Goal: Task Accomplishment & Management: Complete application form

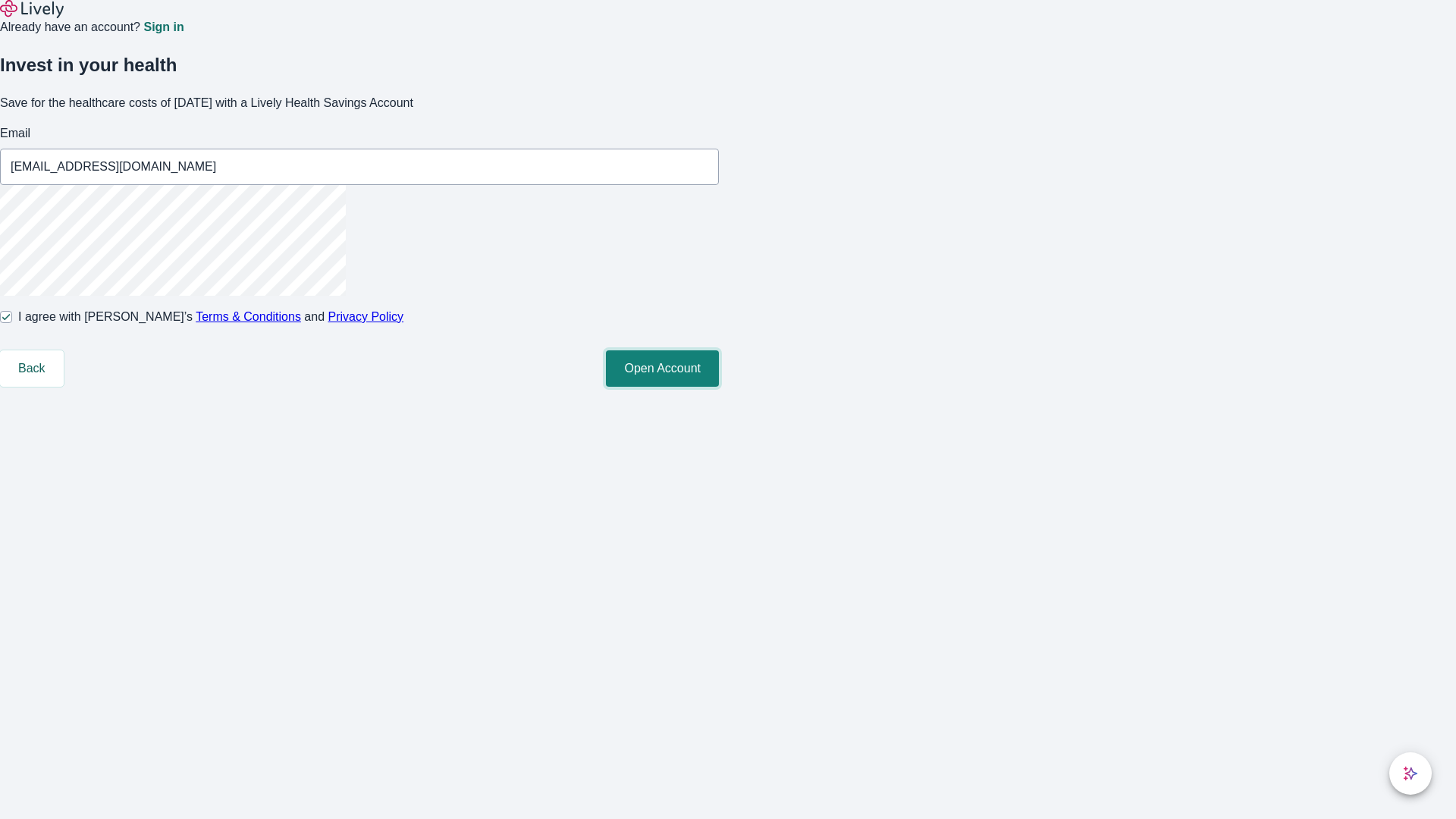
click at [719, 387] on button "Open Account" at bounding box center [662, 369] width 113 height 36
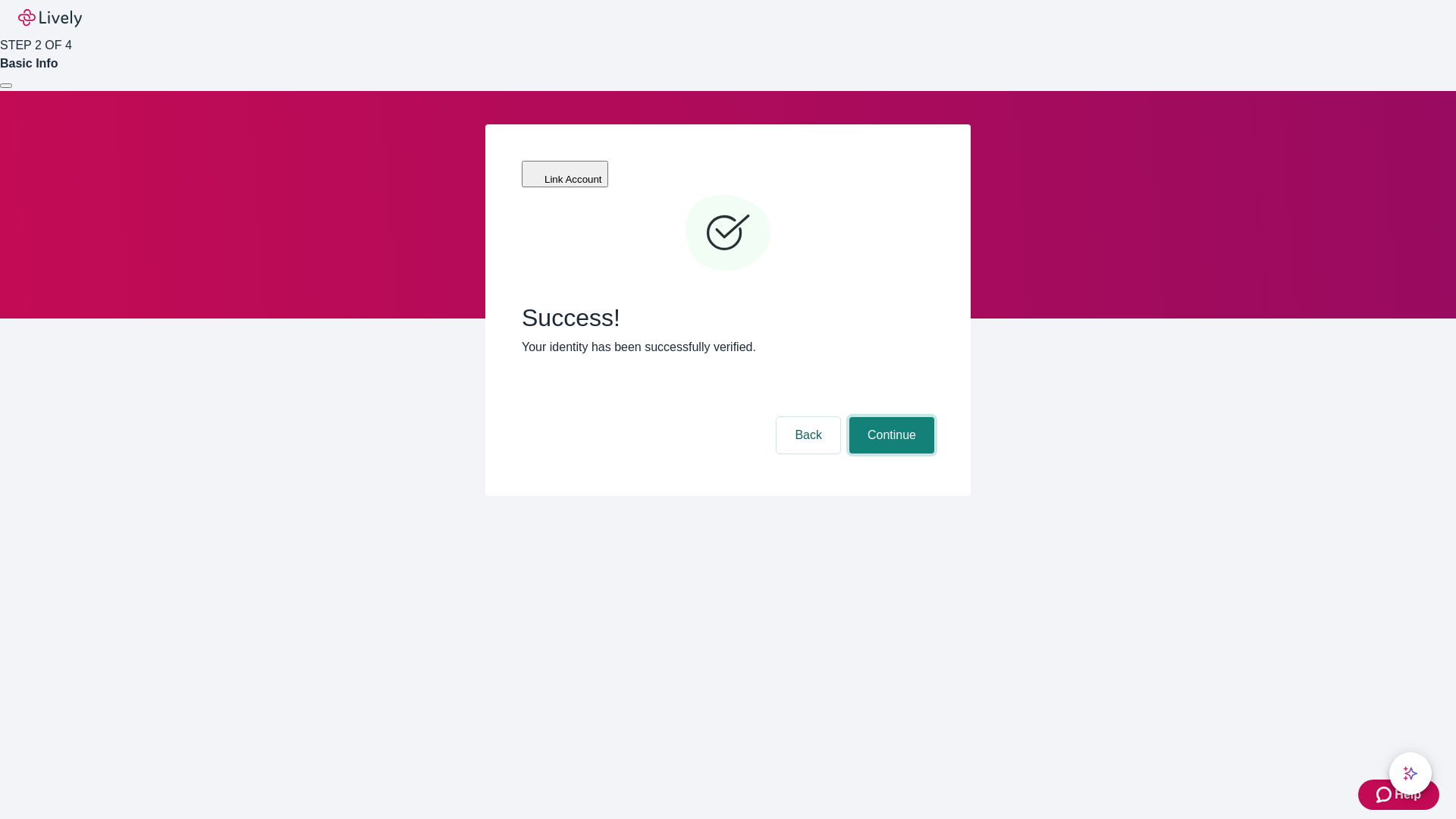
click at [889, 417] on button "Continue" at bounding box center [892, 435] width 85 height 36
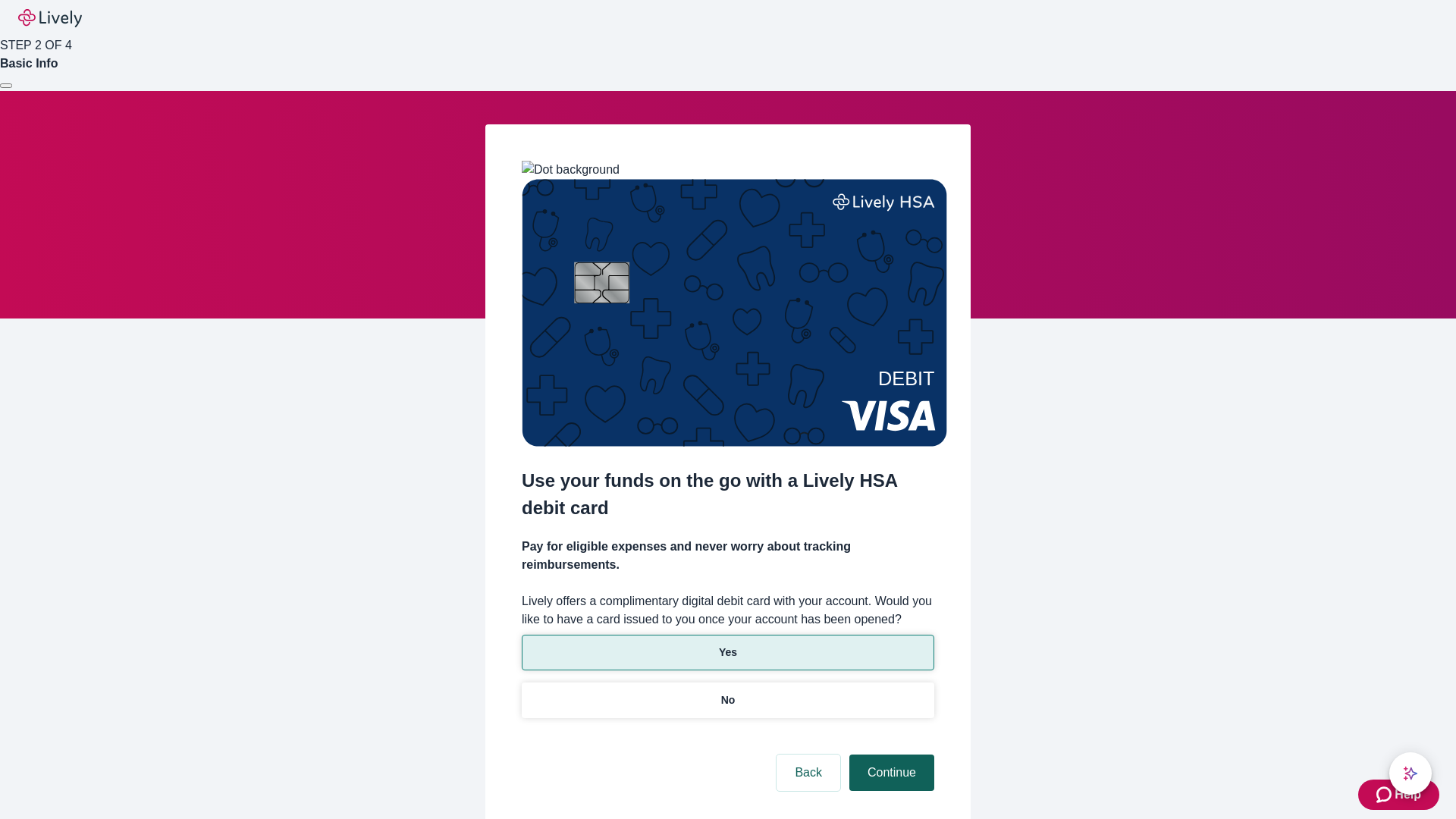
click at [727, 644] on p "Yes" at bounding box center [728, 652] width 18 height 16
click at [889, 755] on button "Continue" at bounding box center [892, 773] width 85 height 36
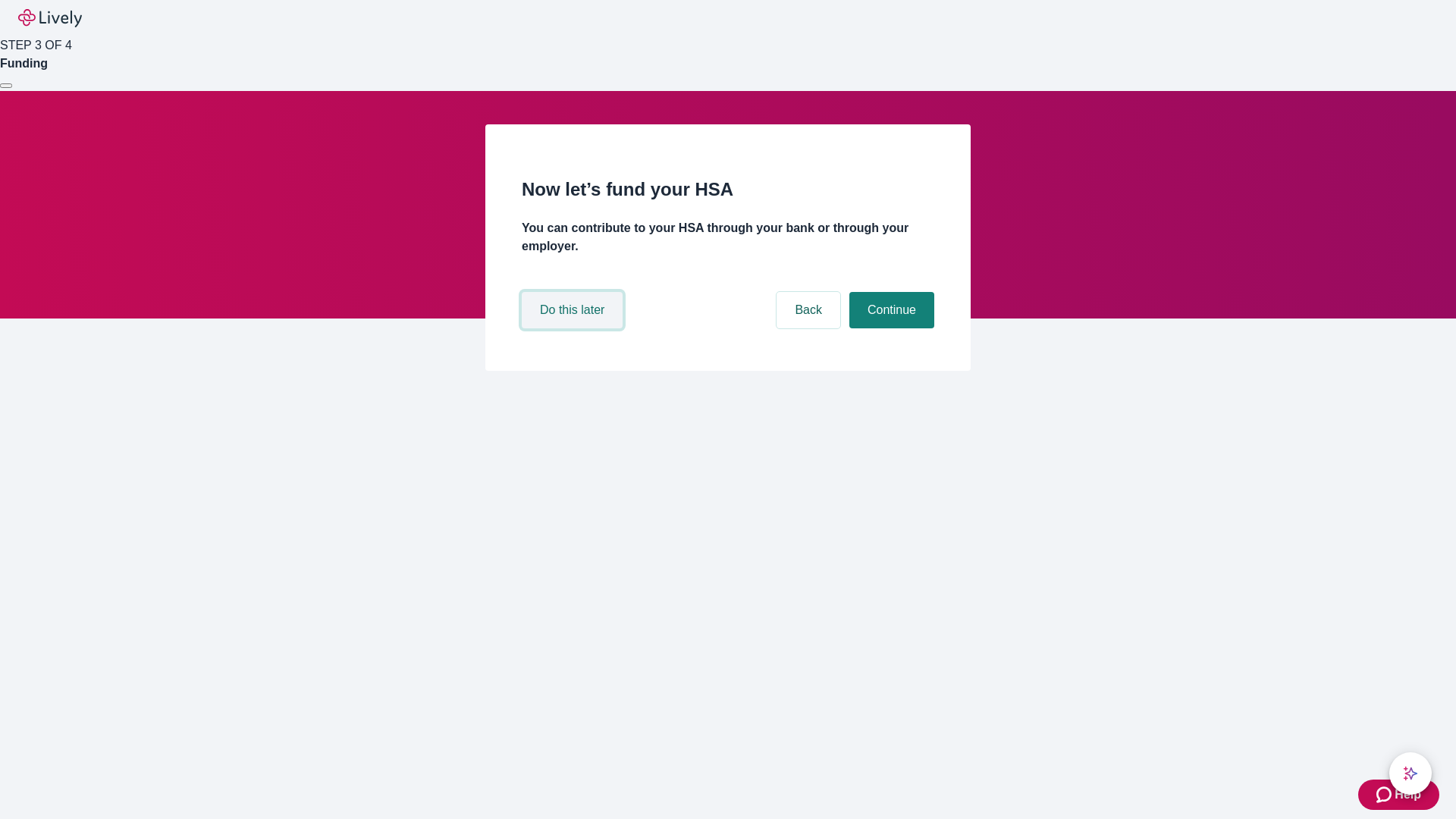
click at [574, 328] on button "Do this later" at bounding box center [572, 310] width 101 height 36
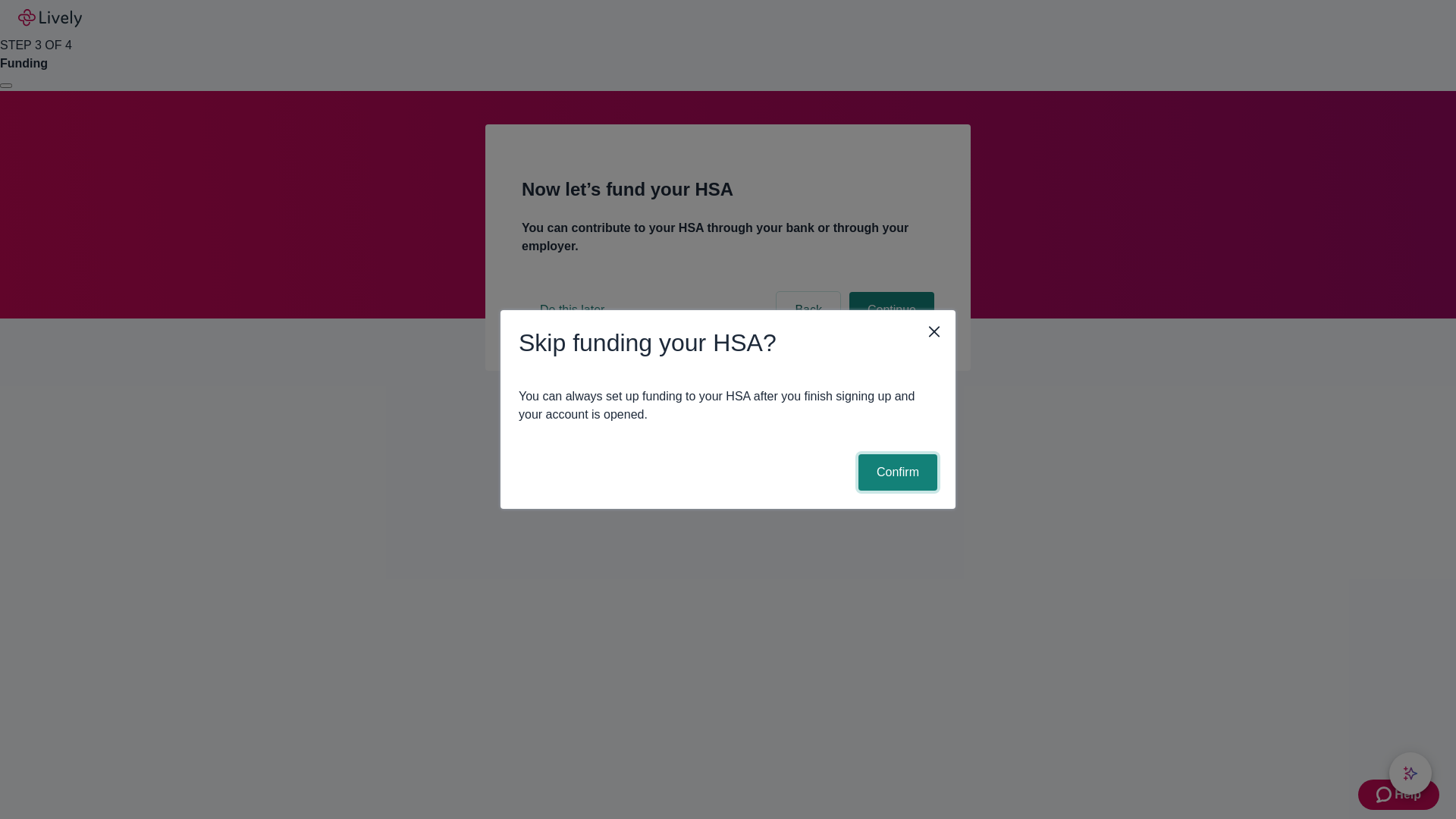
click at [896, 472] on button "Confirm" at bounding box center [898, 472] width 79 height 36
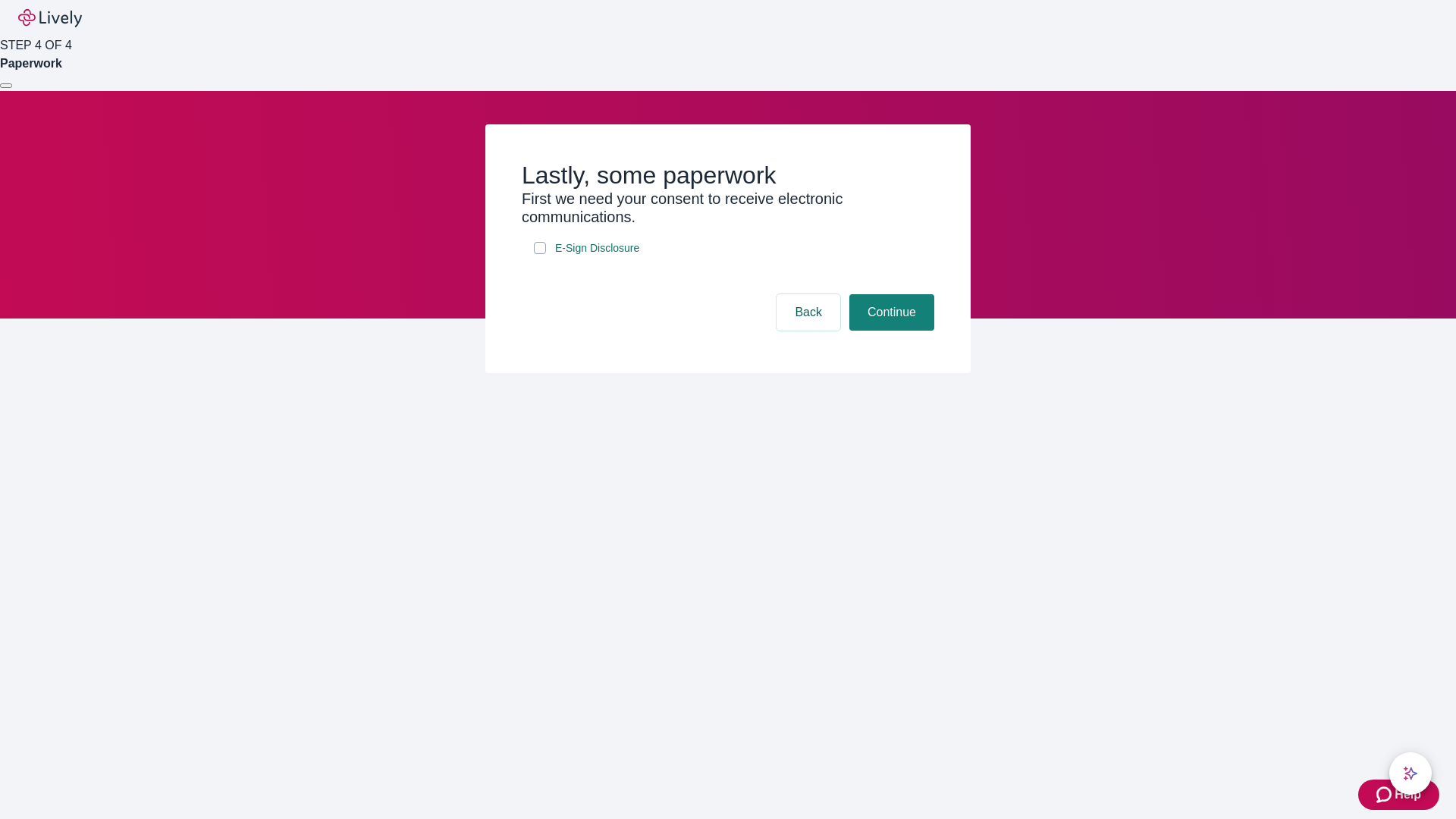
click at [540, 254] on input "E-Sign Disclosure" at bounding box center [540, 248] width 12 height 12
checkbox input "true"
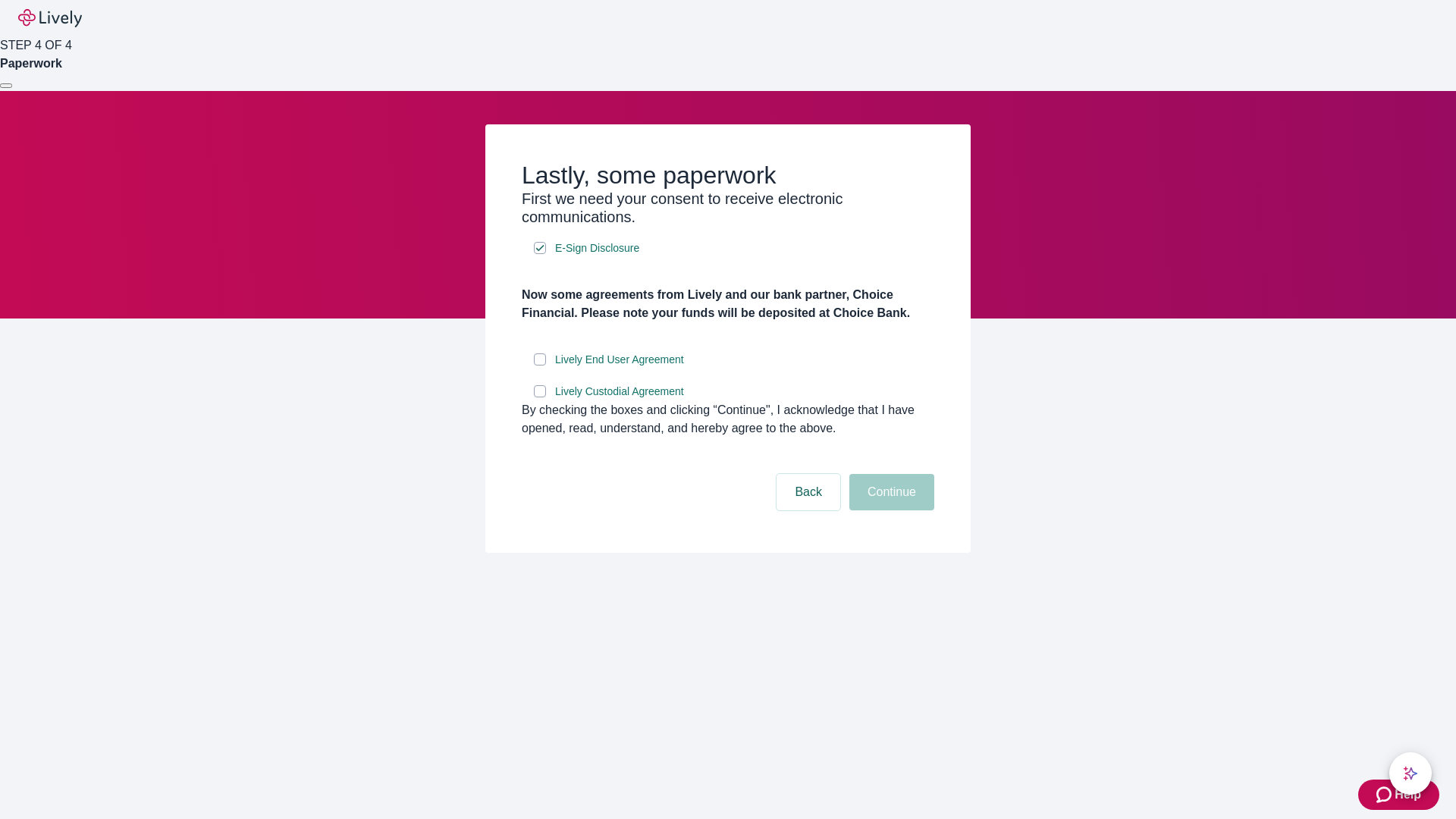
click at [540, 366] on input "Lively End User Agreement" at bounding box center [540, 359] width 12 height 12
checkbox input "true"
click at [540, 397] on input "Lively Custodial Agreement" at bounding box center [540, 391] width 12 height 12
checkbox input "true"
click at [889, 510] on button "Continue" at bounding box center [892, 492] width 85 height 36
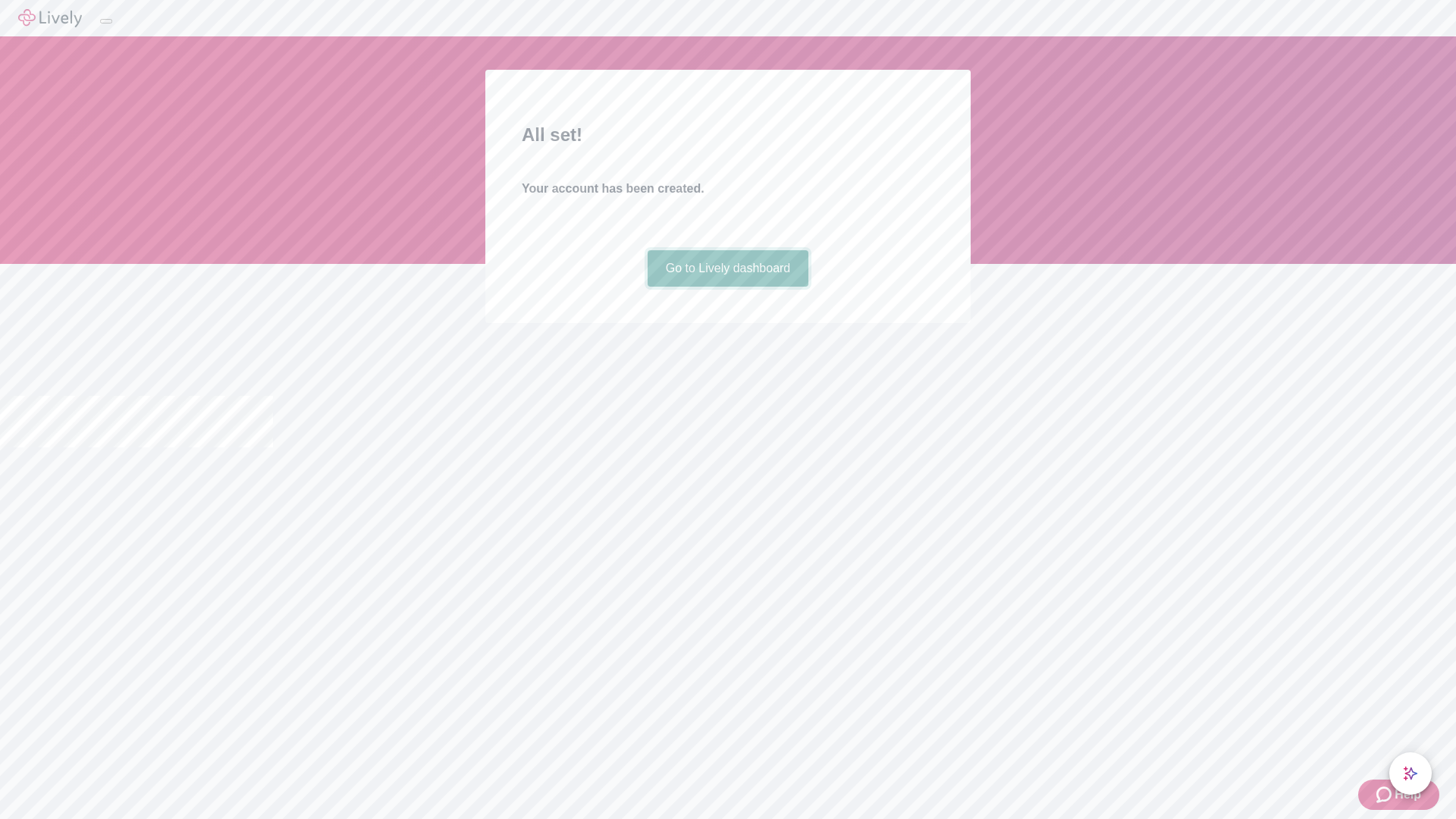
click at [727, 287] on link "Go to Lively dashboard" at bounding box center [728, 268] width 161 height 36
